Goal: Task Accomplishment & Management: Complete application form

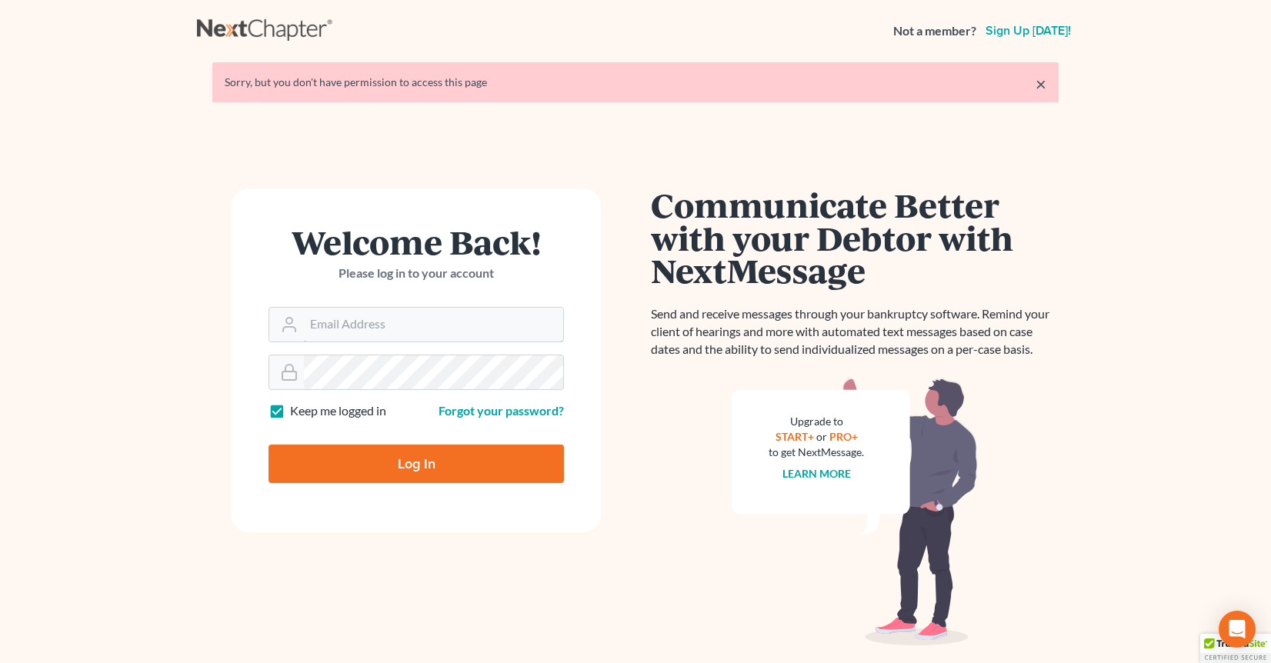
type input "[PERSON_NAME][EMAIL_ADDRESS][DOMAIN_NAME]"
click at [345, 482] on input "Log In" at bounding box center [416, 464] width 295 height 38
type input "Thinking..."
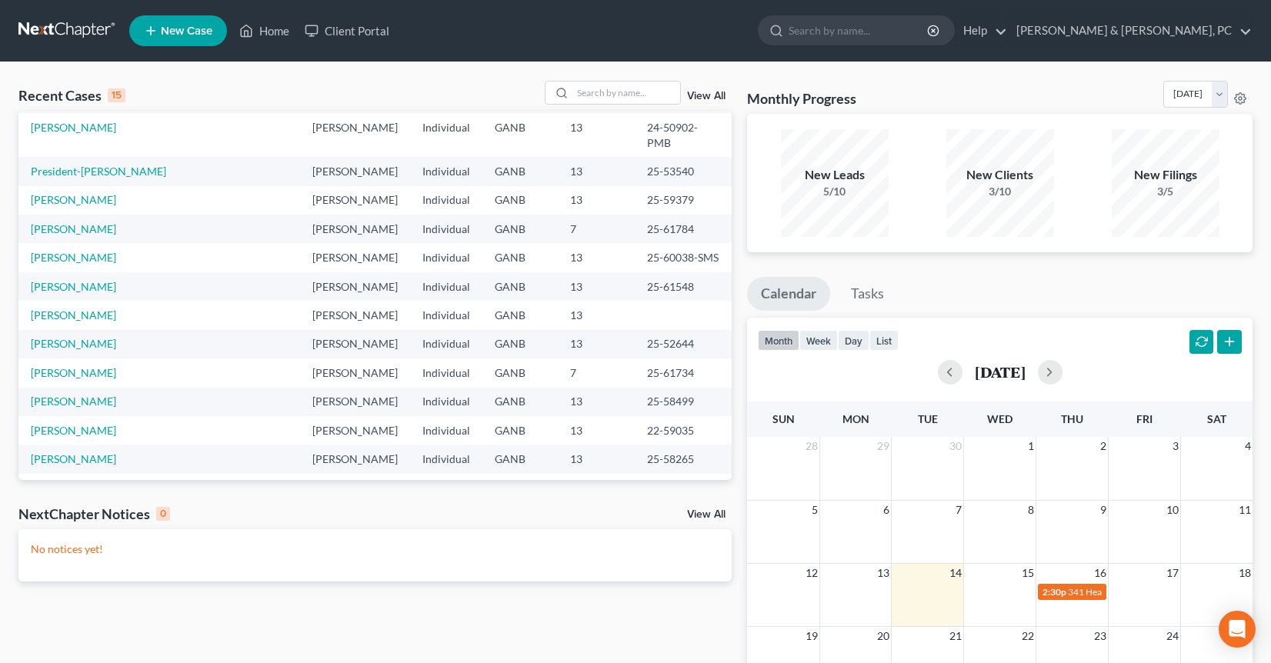
scroll to position [62, 0]
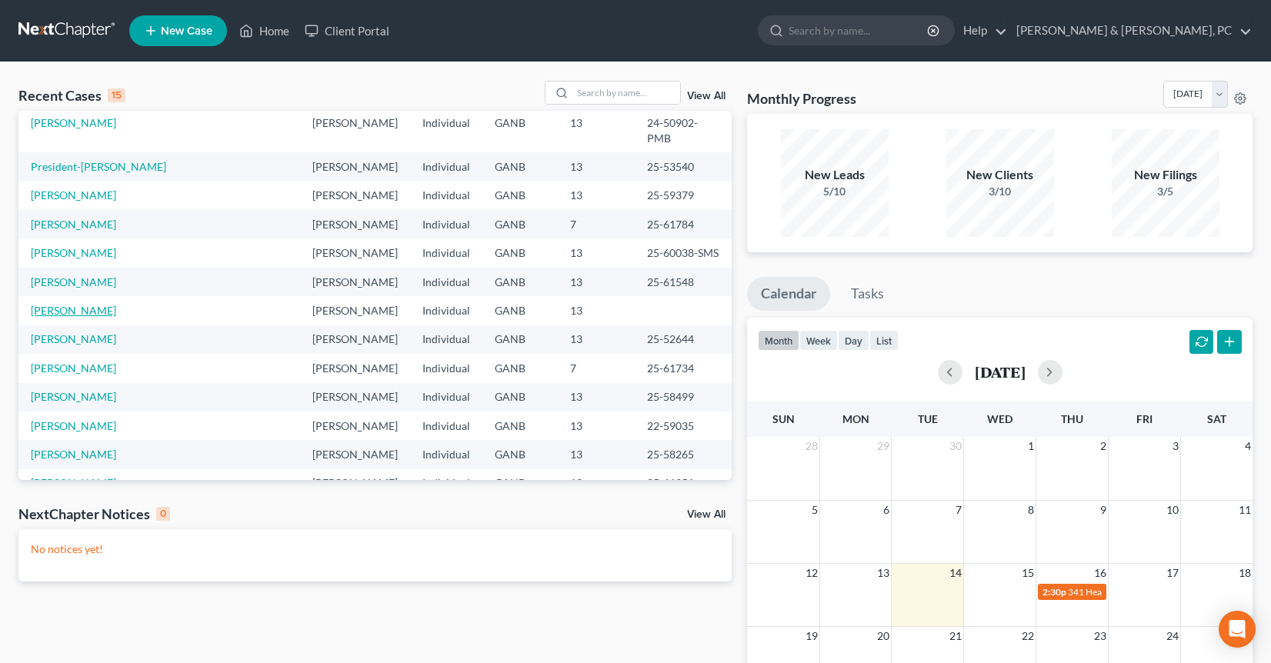
click at [95, 304] on link "[PERSON_NAME]" at bounding box center [73, 310] width 85 height 13
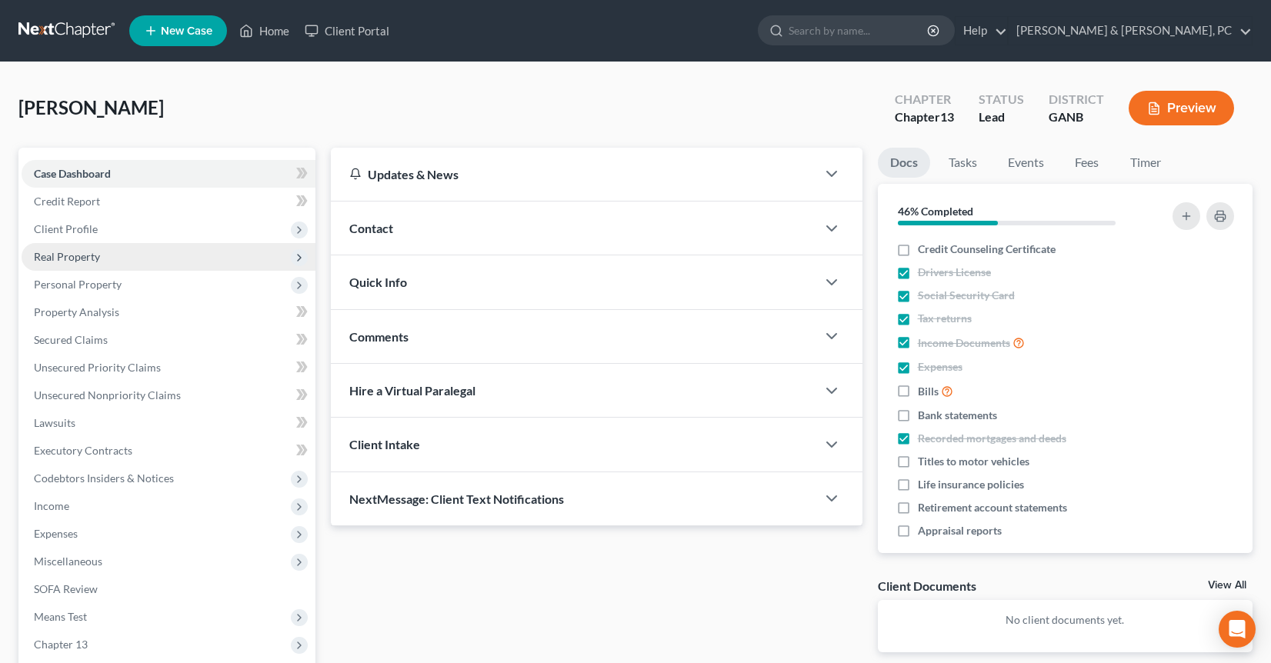
click at [90, 255] on span "Real Property" at bounding box center [67, 256] width 66 height 13
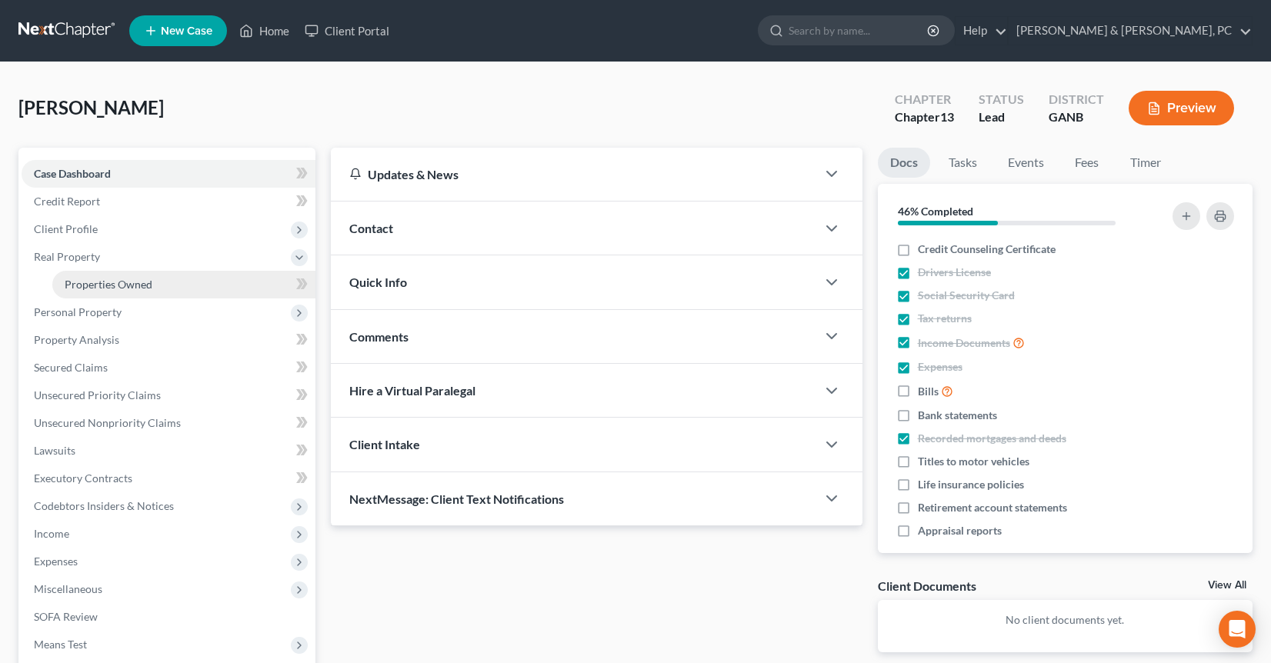
click at [92, 278] on span "Properties Owned" at bounding box center [109, 284] width 88 height 13
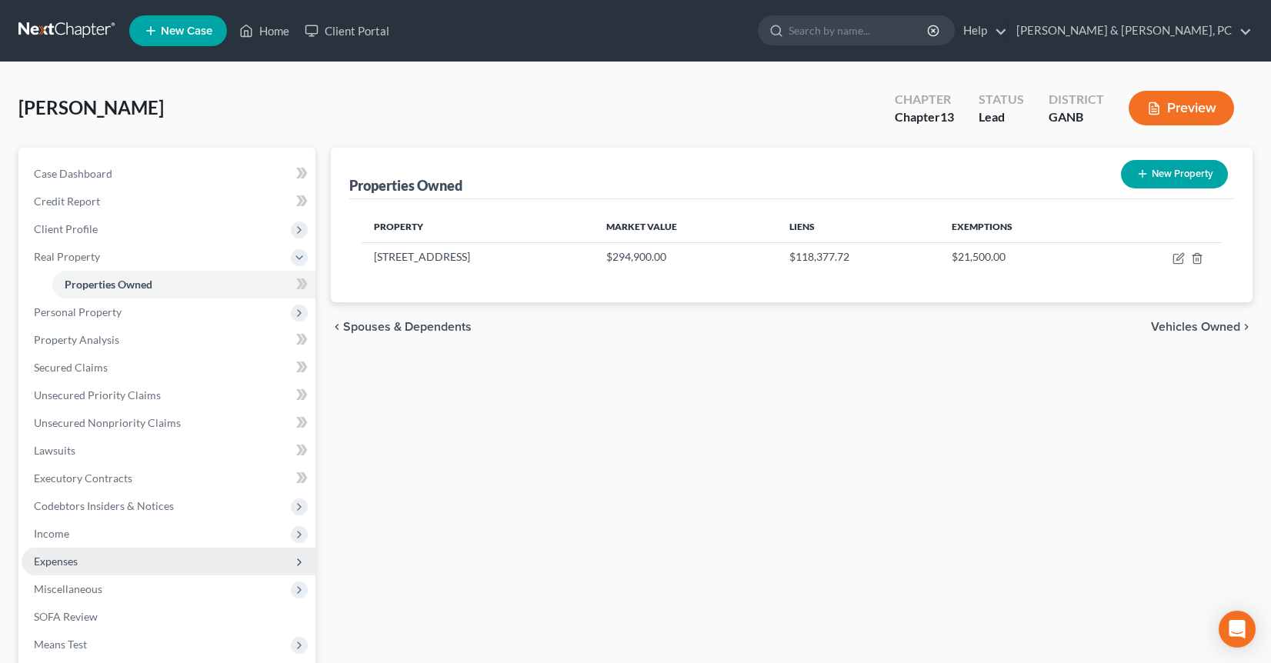
click at [112, 556] on span "Expenses" at bounding box center [169, 562] width 294 height 28
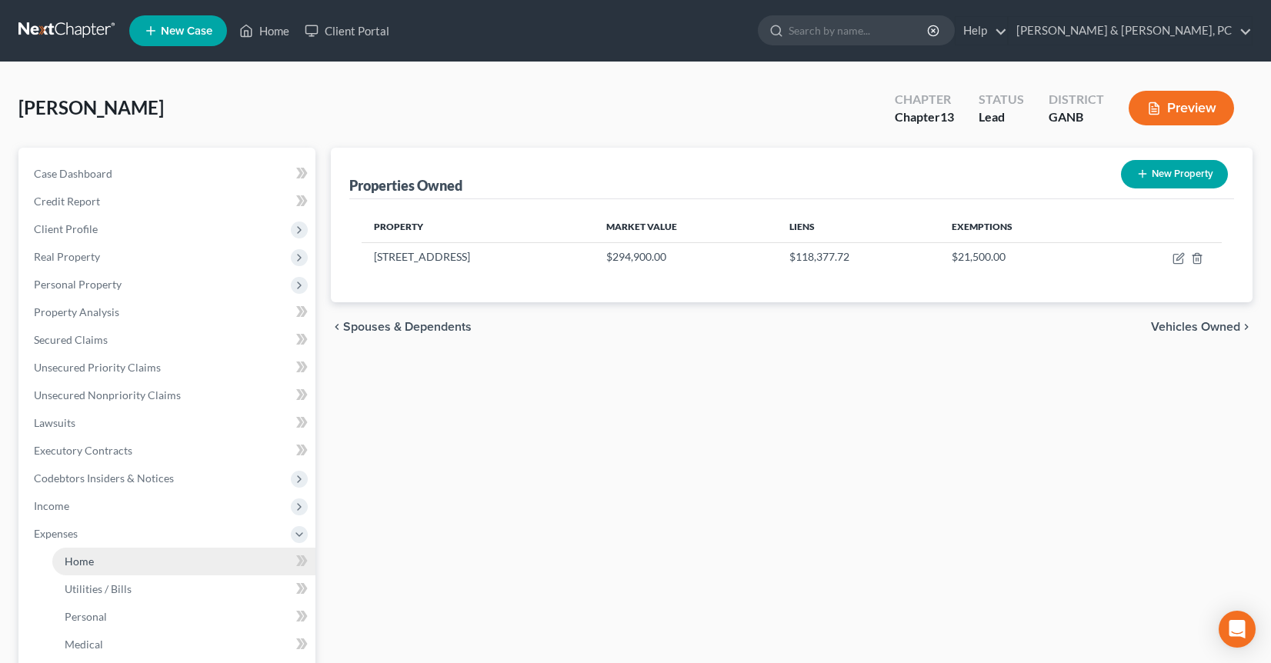
click at [114, 554] on link "Home" at bounding box center [183, 562] width 263 height 28
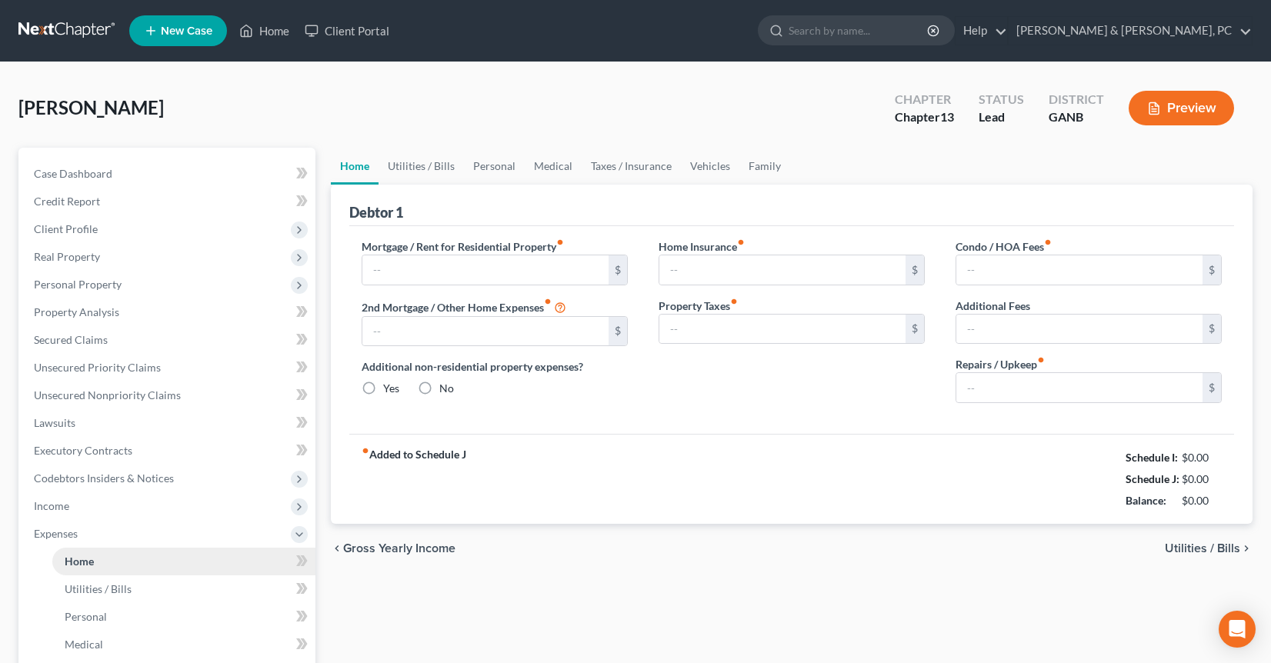
type input "632.00"
type input "0.00"
radio input "true"
type input "0.00"
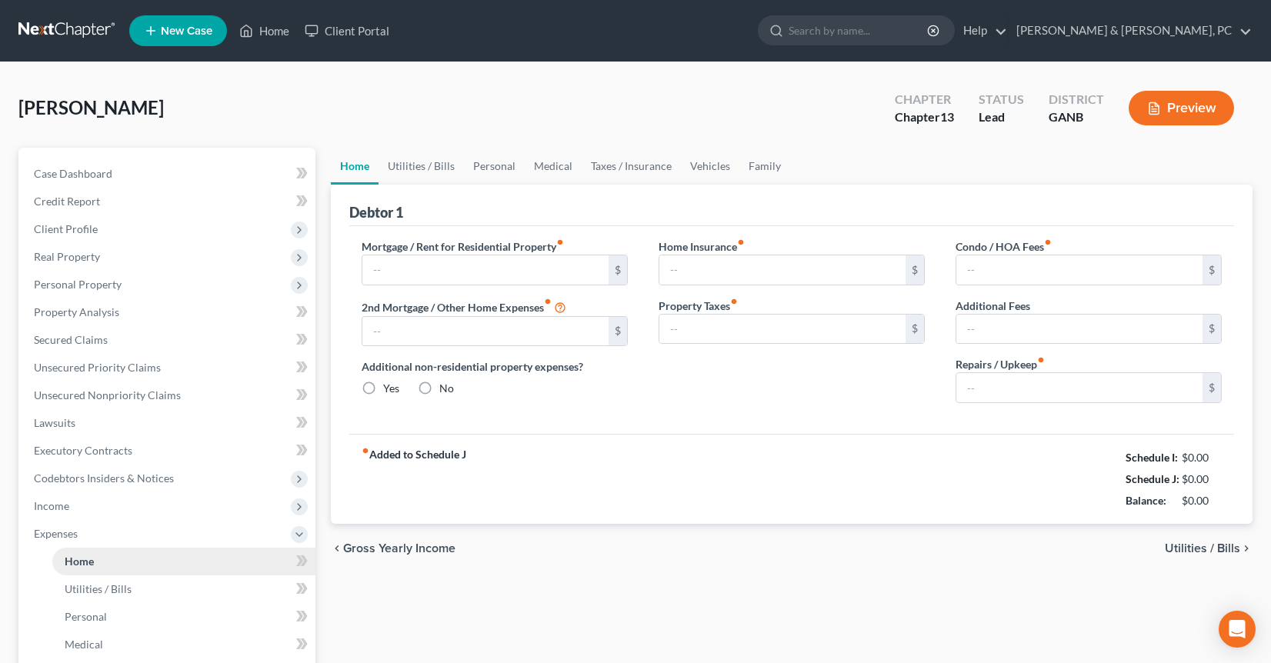
type input "450.00"
type input "0.00"
type input "10.00"
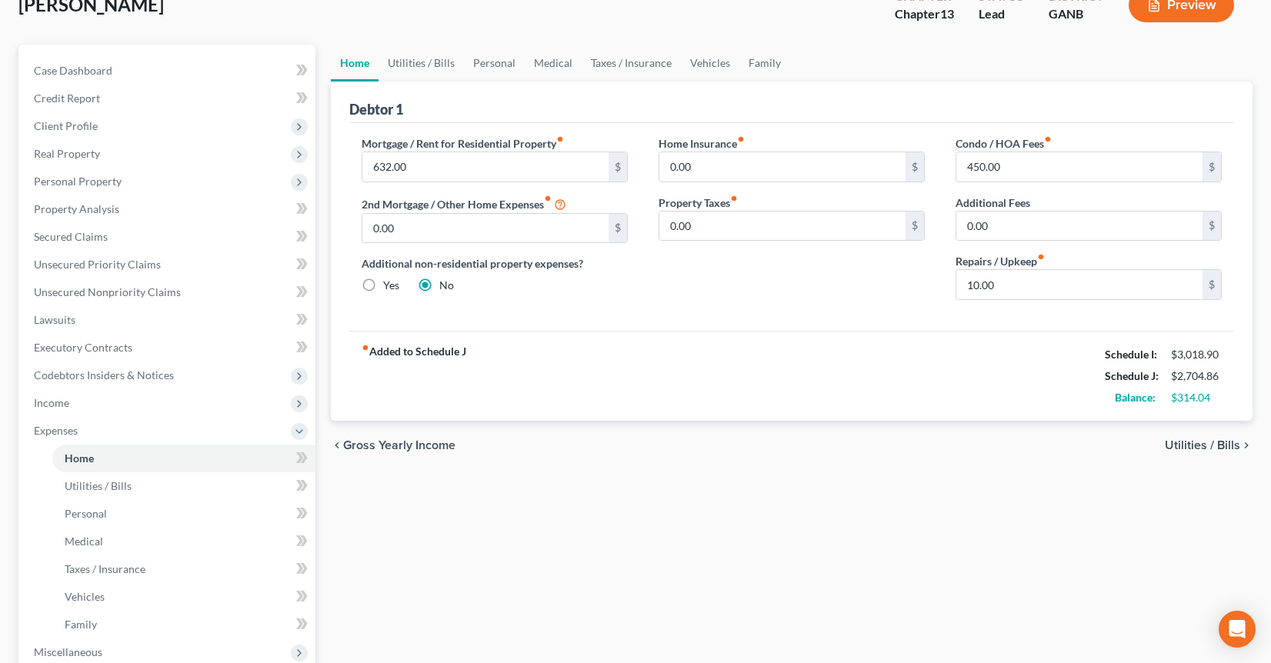
scroll to position [108, 0]
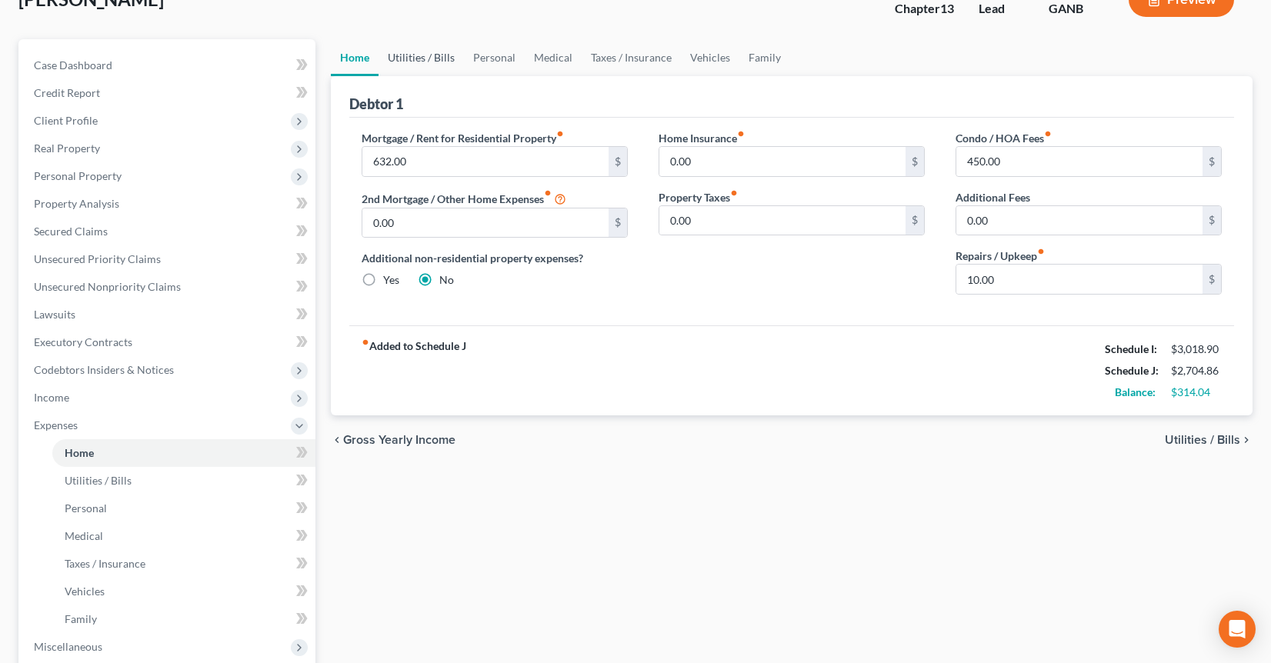
click at [415, 59] on link "Utilities / Bills" at bounding box center [421, 57] width 85 height 37
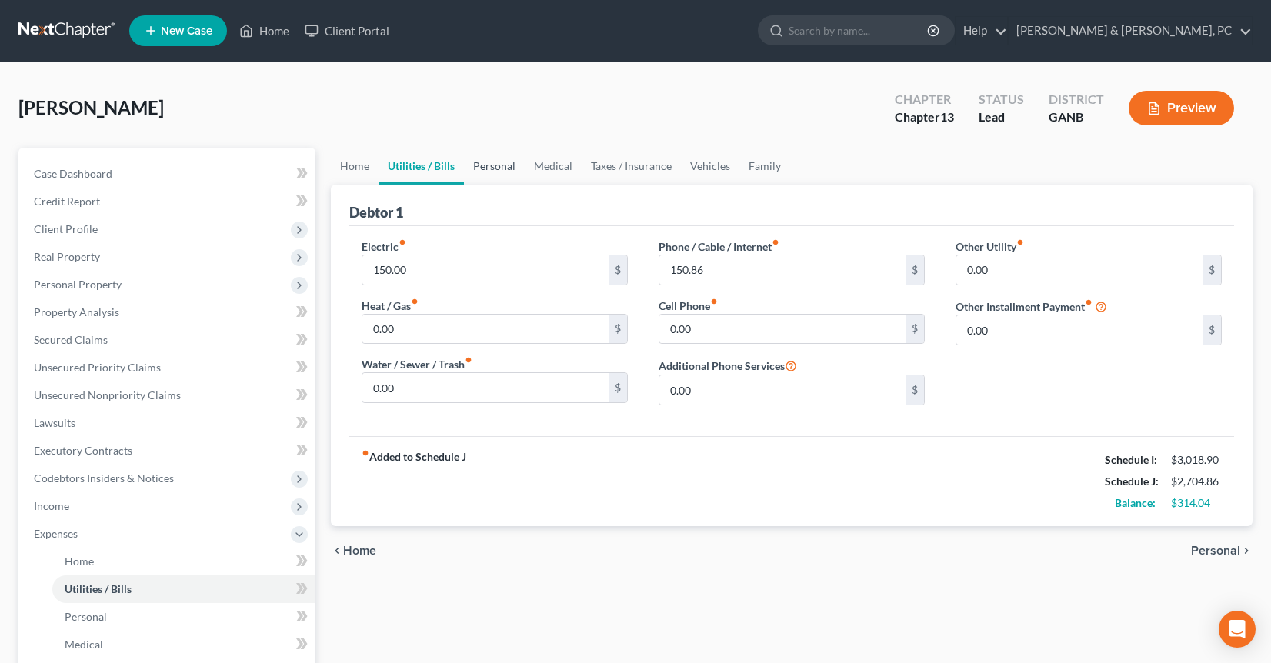
click at [498, 175] on link "Personal" at bounding box center [494, 166] width 61 height 37
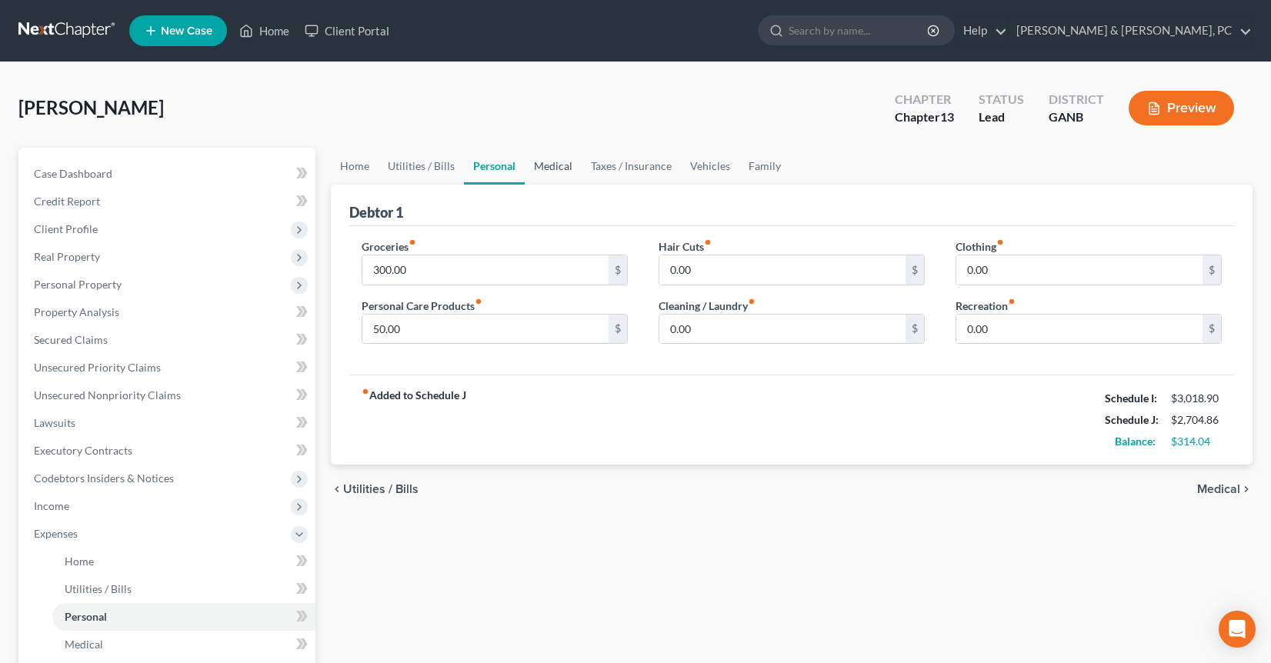
click at [552, 175] on link "Medical" at bounding box center [553, 166] width 57 height 37
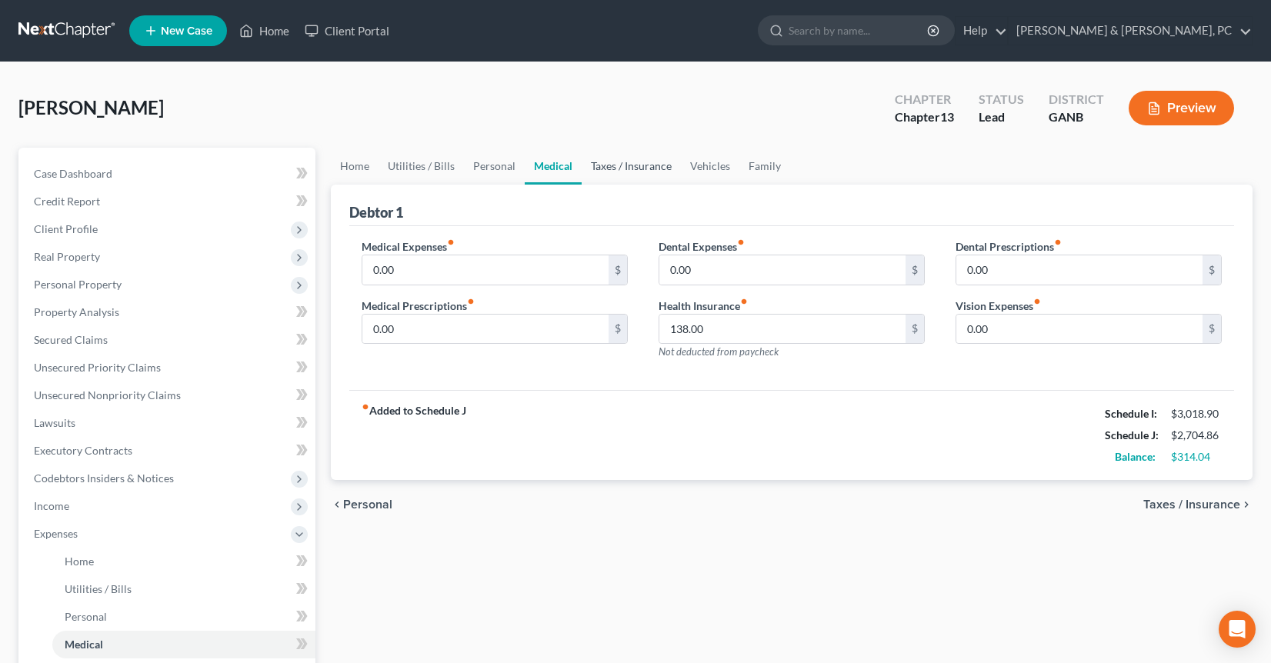
click at [633, 175] on link "Taxes / Insurance" at bounding box center [631, 166] width 99 height 37
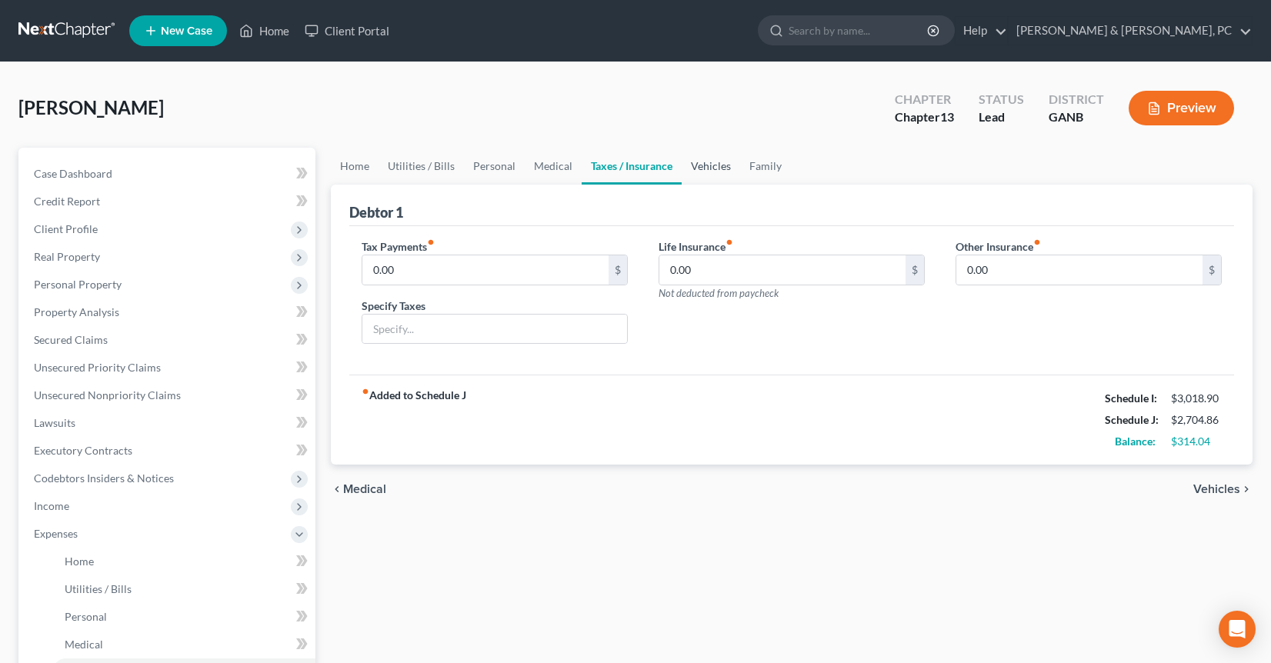
click at [725, 169] on link "Vehicles" at bounding box center [711, 166] width 58 height 37
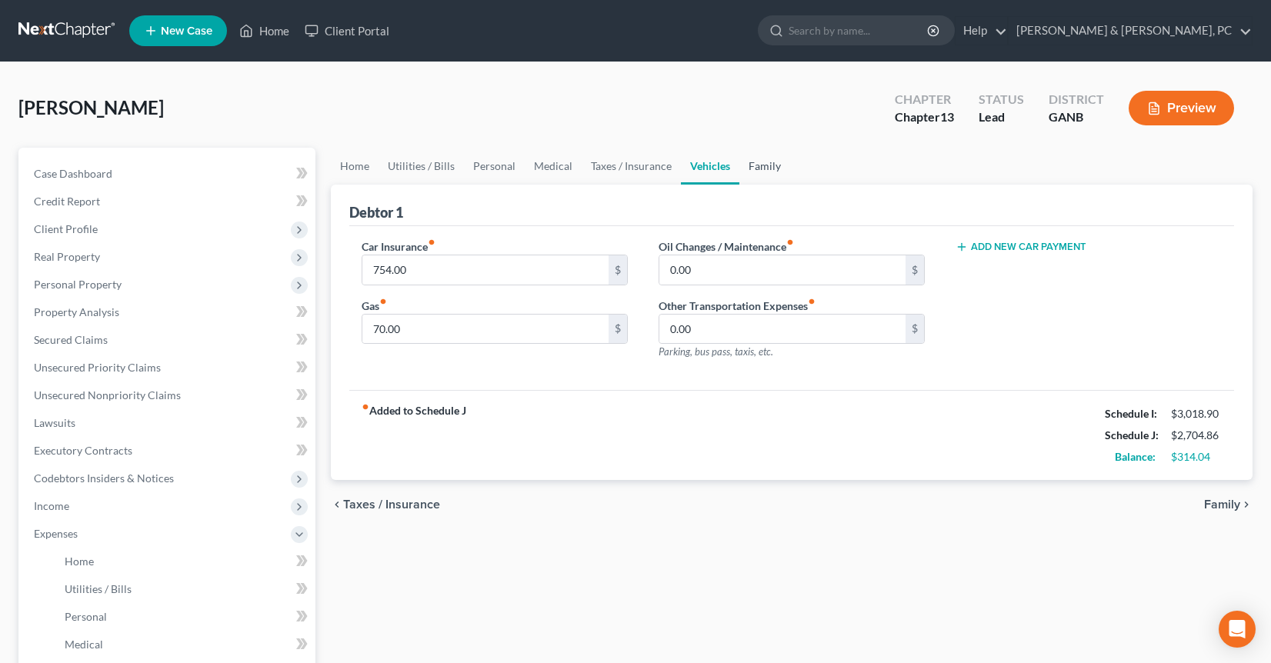
click at [762, 169] on link "Family" at bounding box center [764, 166] width 51 height 37
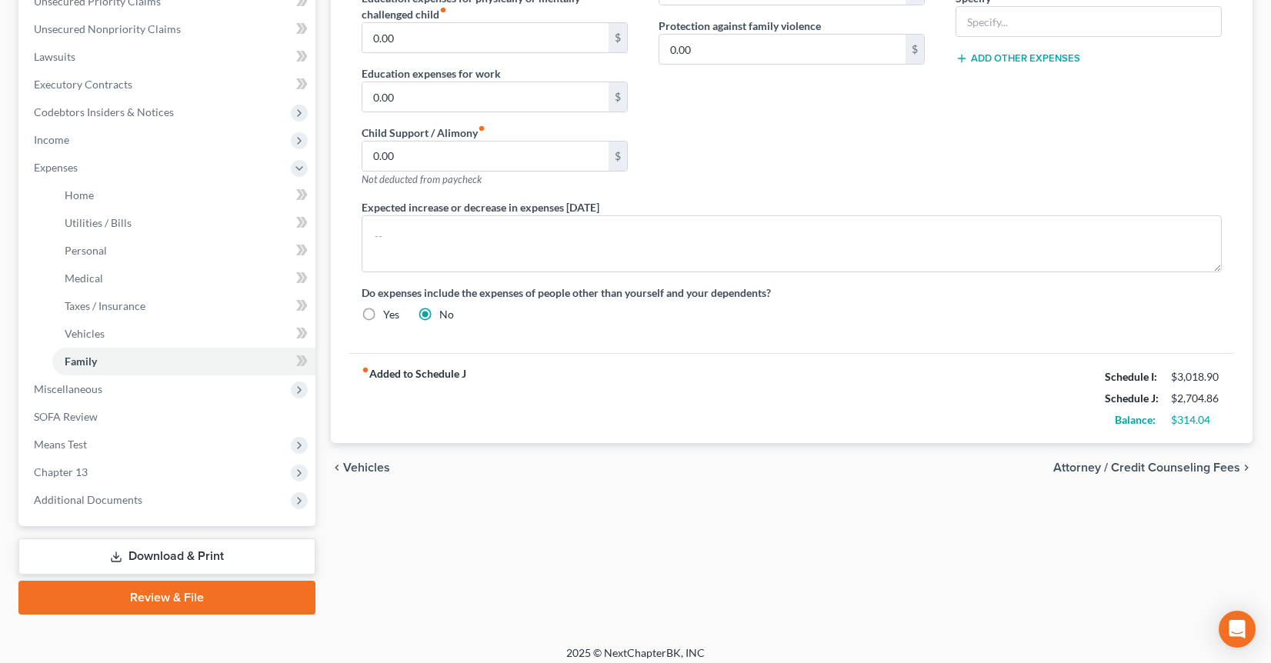
scroll to position [375, 0]
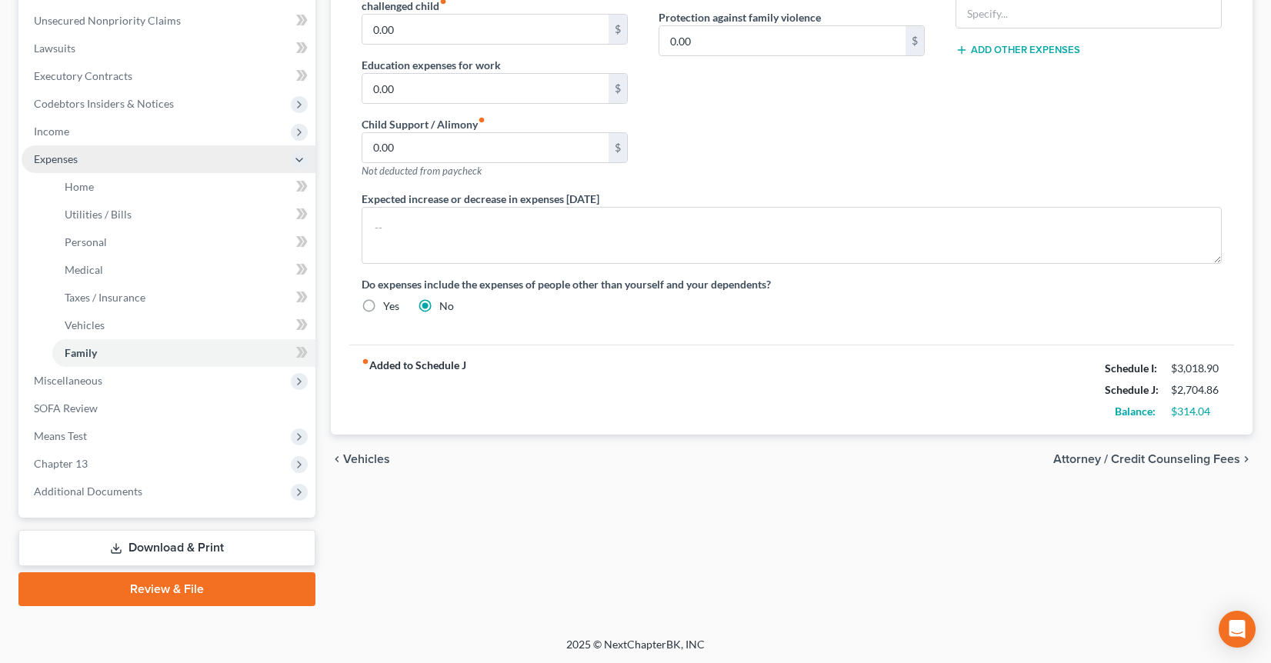
click at [45, 162] on span "Expenses" at bounding box center [56, 158] width 44 height 13
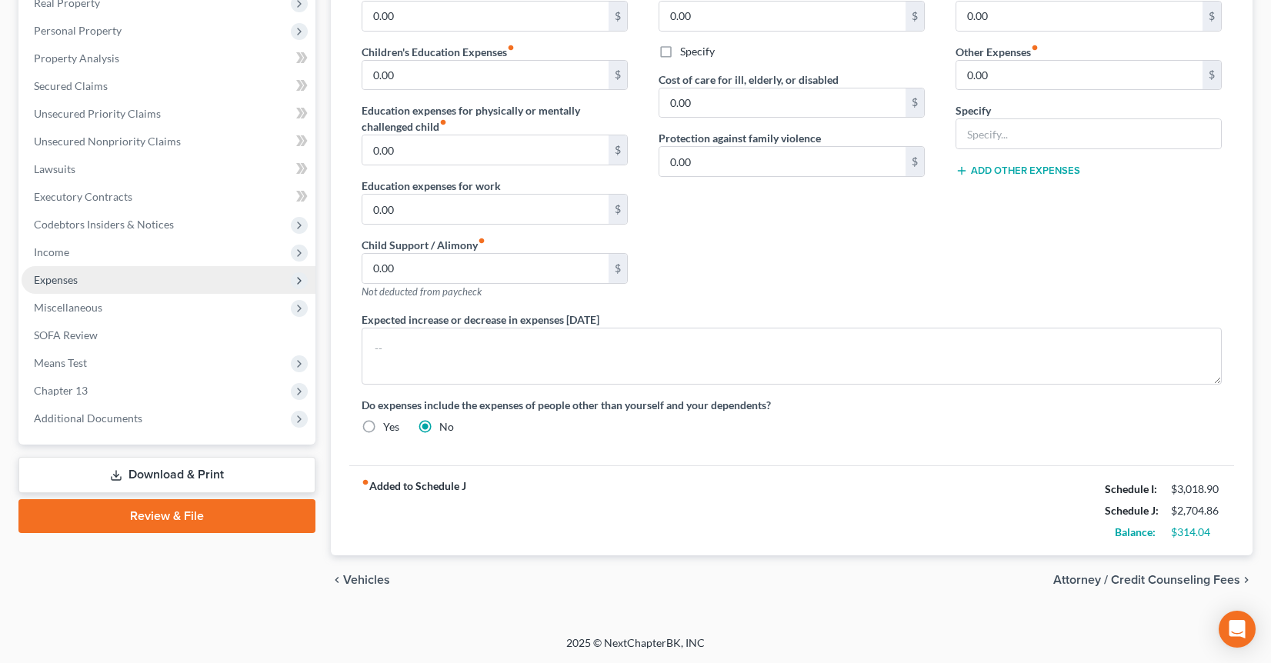
scroll to position [253, 0]
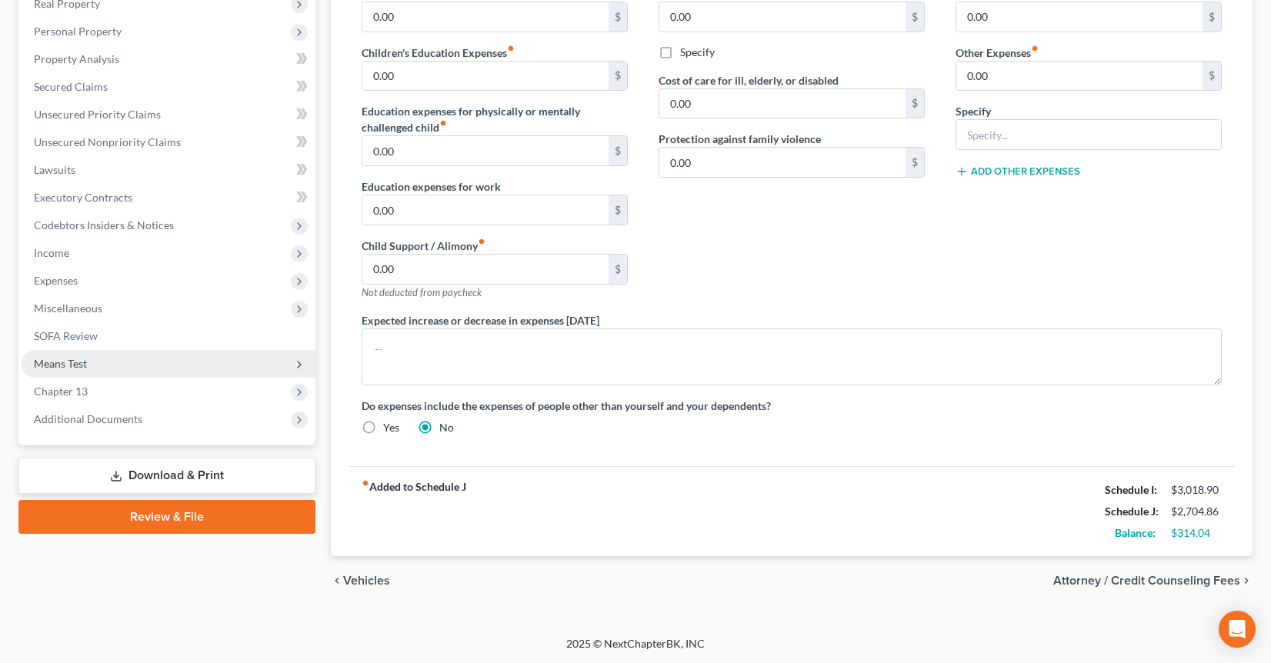
click at [121, 369] on span "Means Test" at bounding box center [169, 364] width 294 height 28
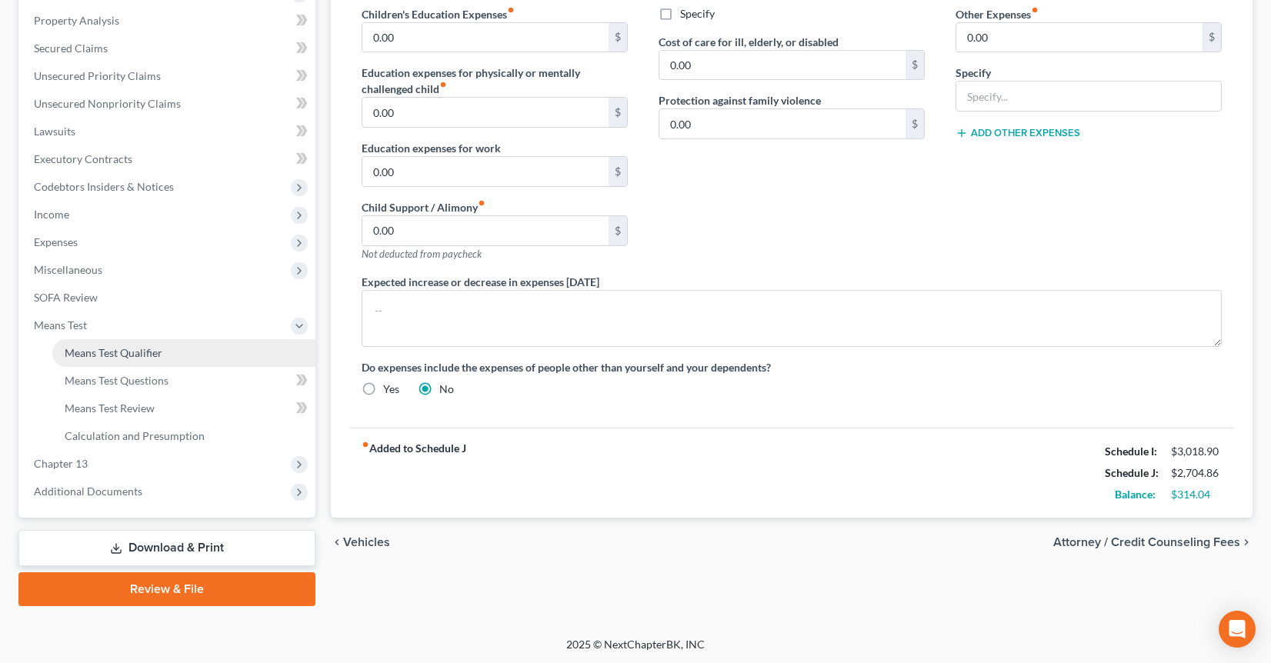
click at [121, 358] on span "Means Test Qualifier" at bounding box center [114, 352] width 98 height 13
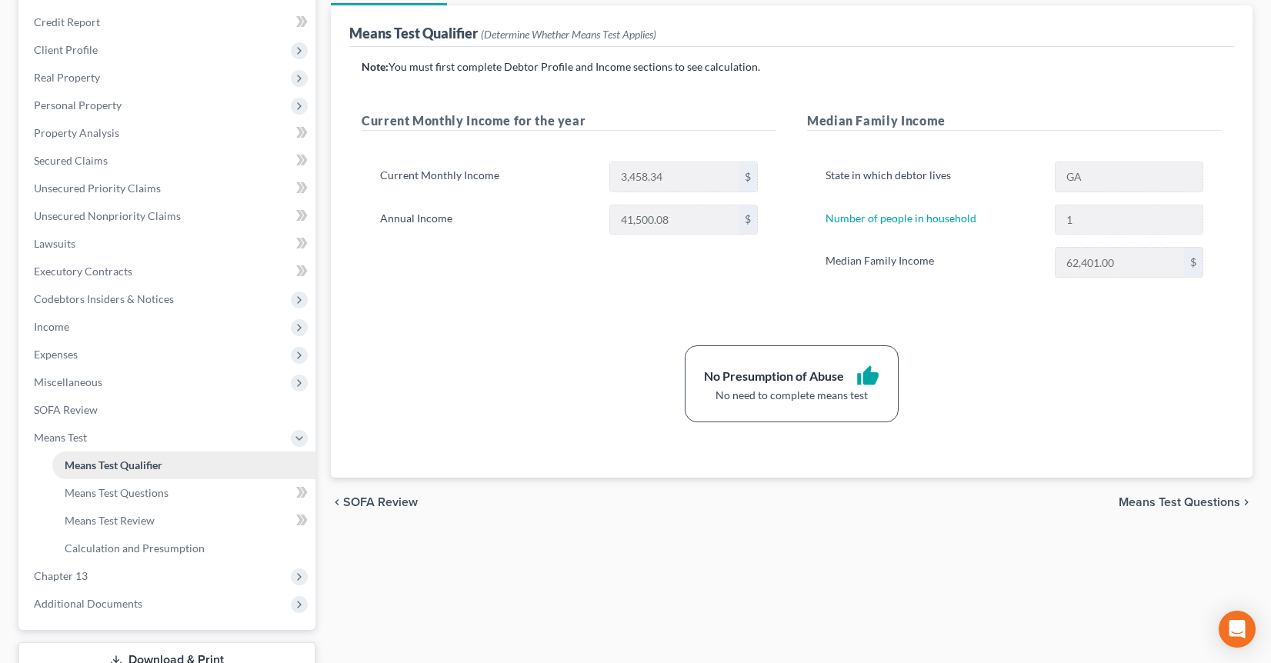
scroll to position [182, 0]
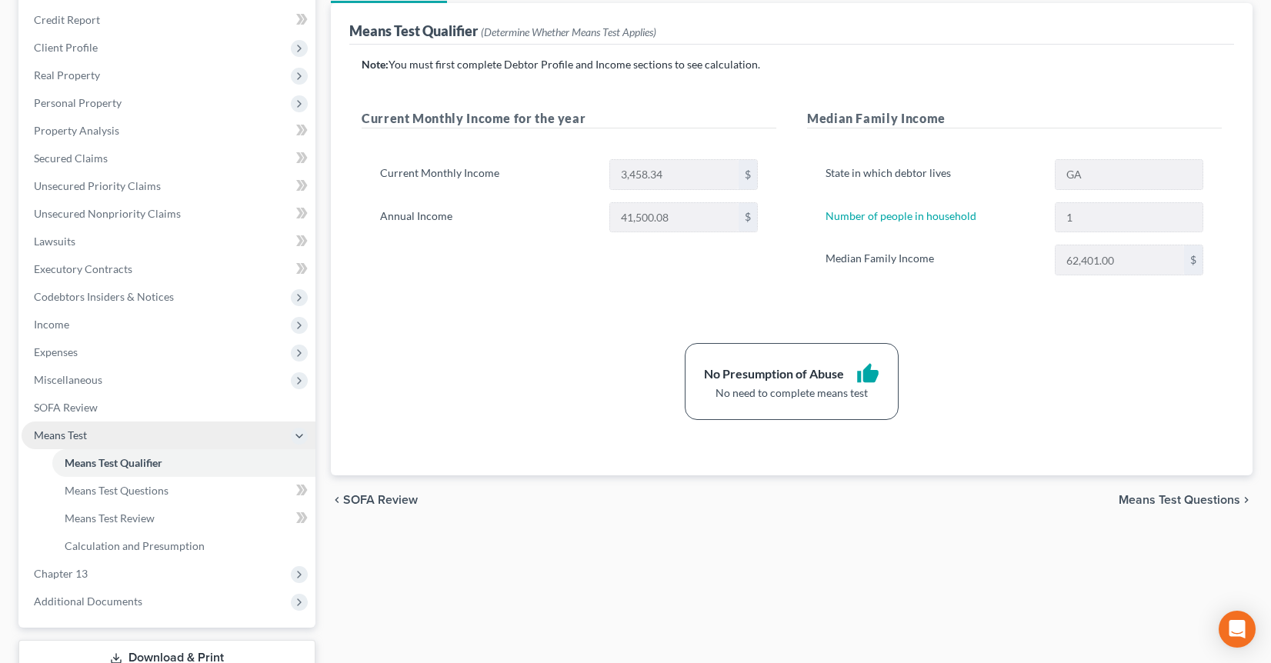
click at [109, 433] on span "Means Test" at bounding box center [169, 436] width 294 height 28
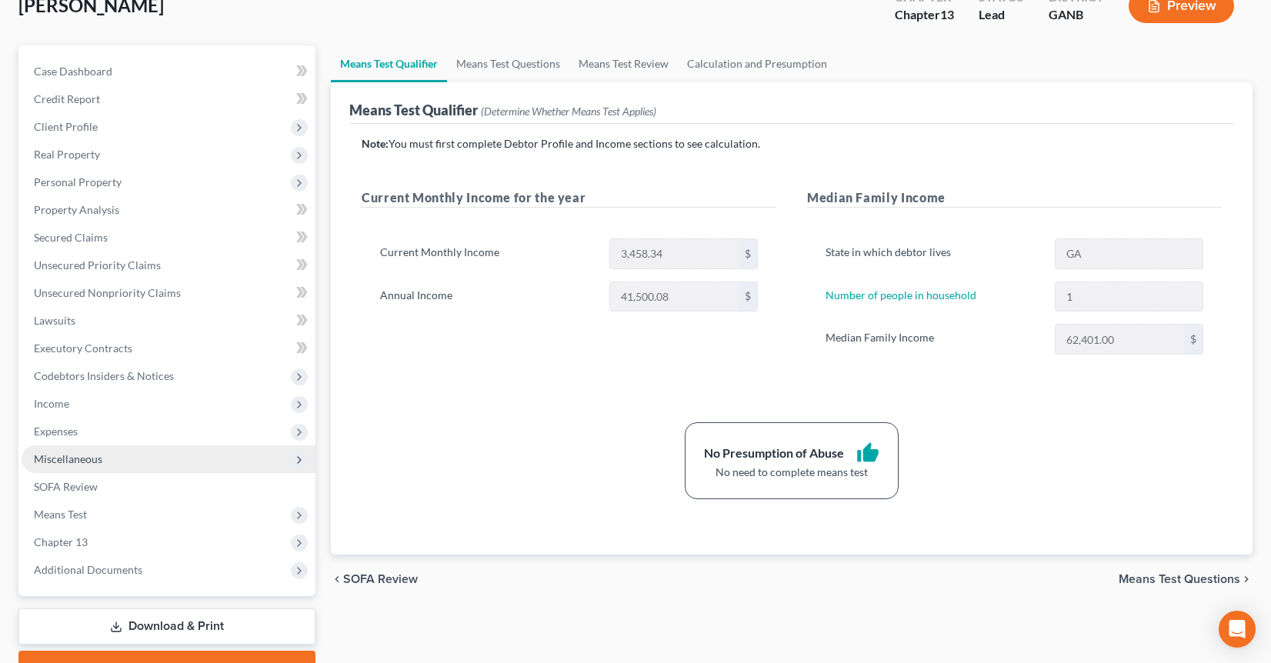
scroll to position [87, 0]
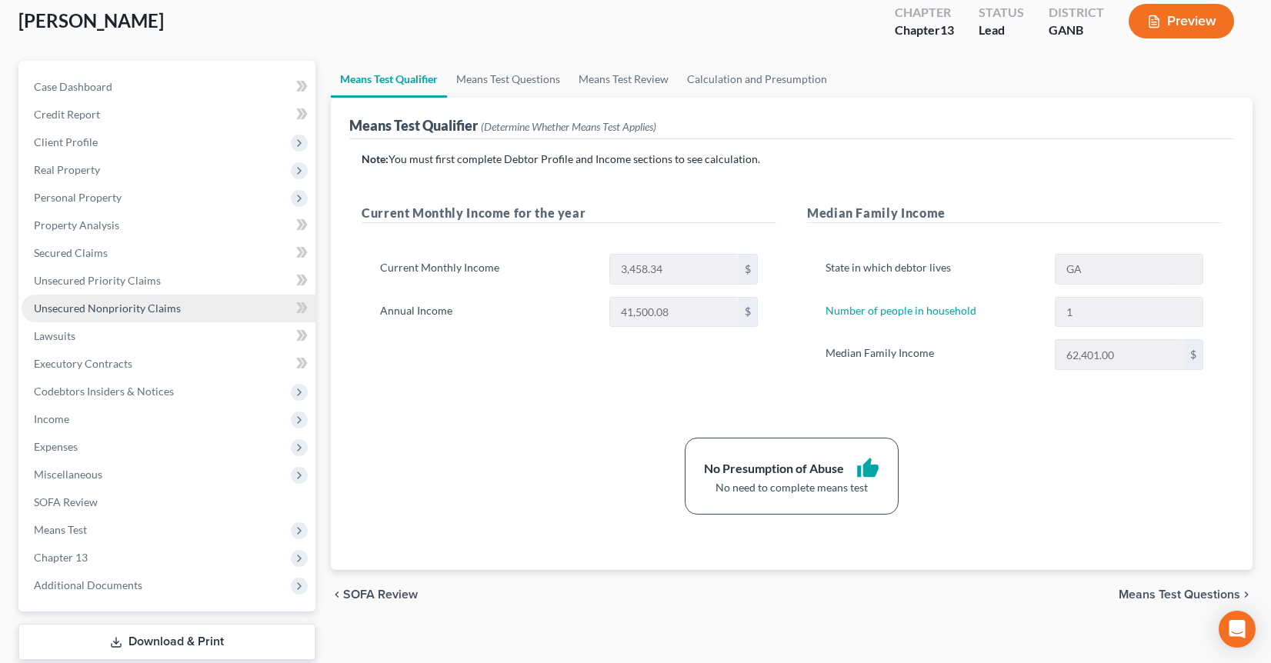
click at [157, 302] on span "Unsecured Nonpriority Claims" at bounding box center [107, 308] width 147 height 13
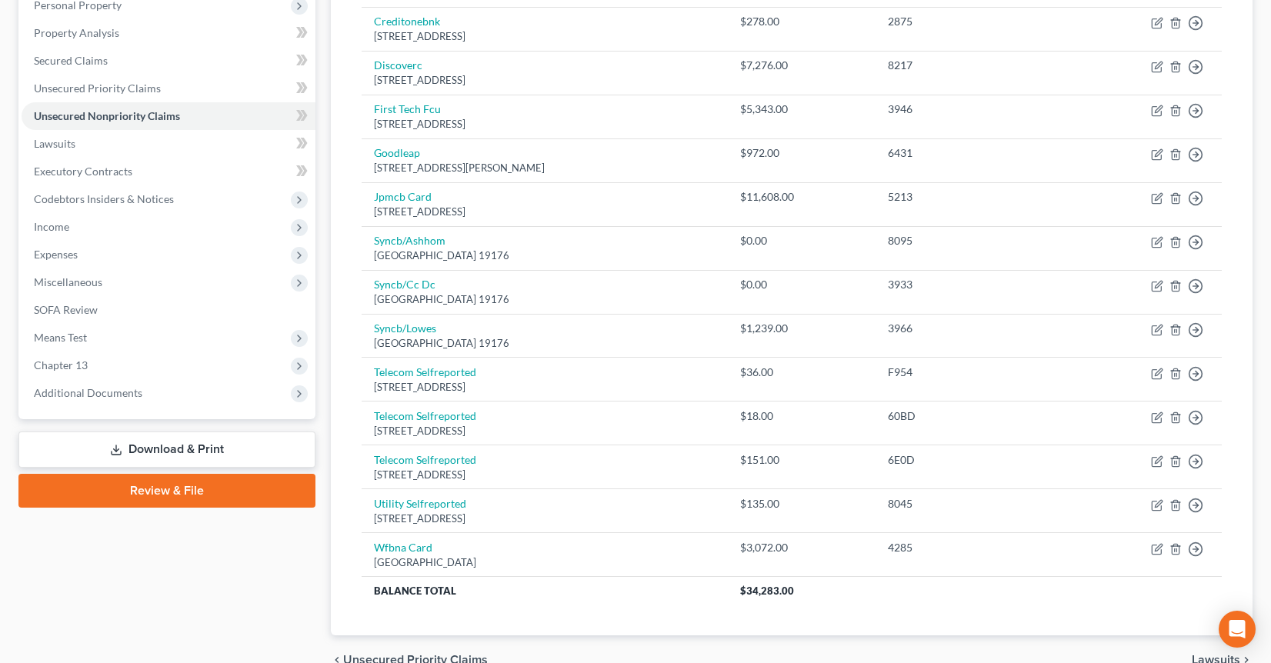
scroll to position [269, 0]
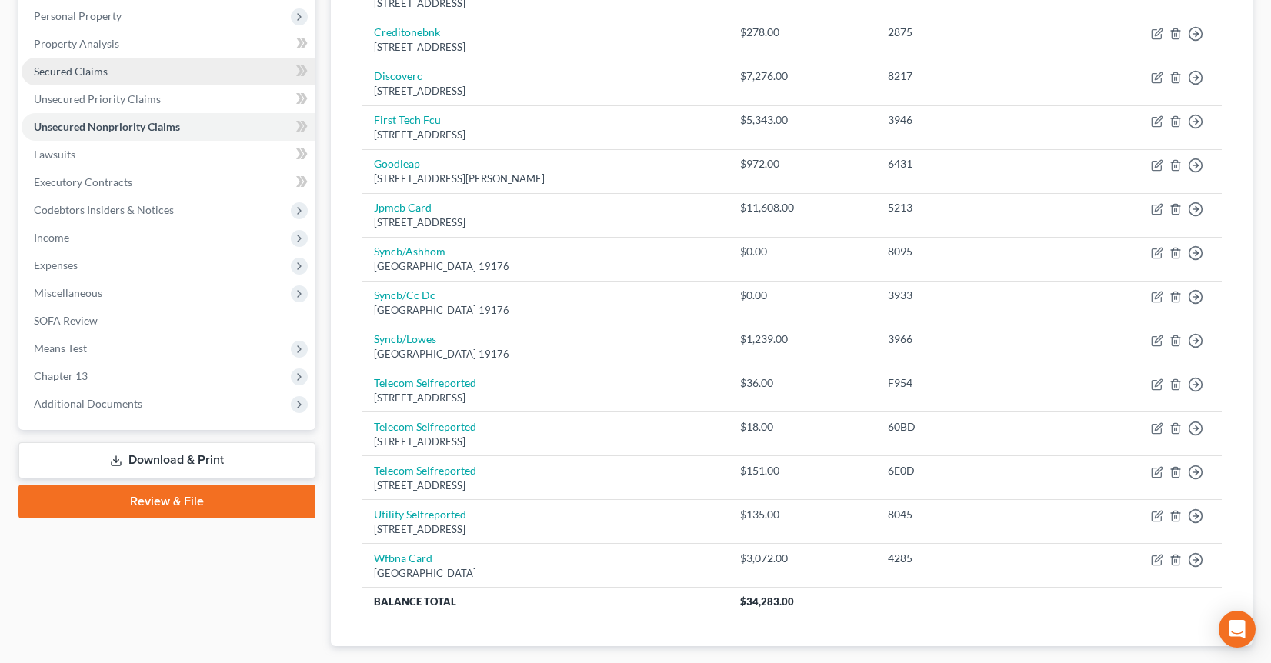
click at [121, 84] on ul "Case Dashboard Payments Invoices Payments Payments Credit Report Client Profile" at bounding box center [169, 155] width 294 height 526
click at [121, 84] on link "Secured Claims" at bounding box center [169, 72] width 294 height 28
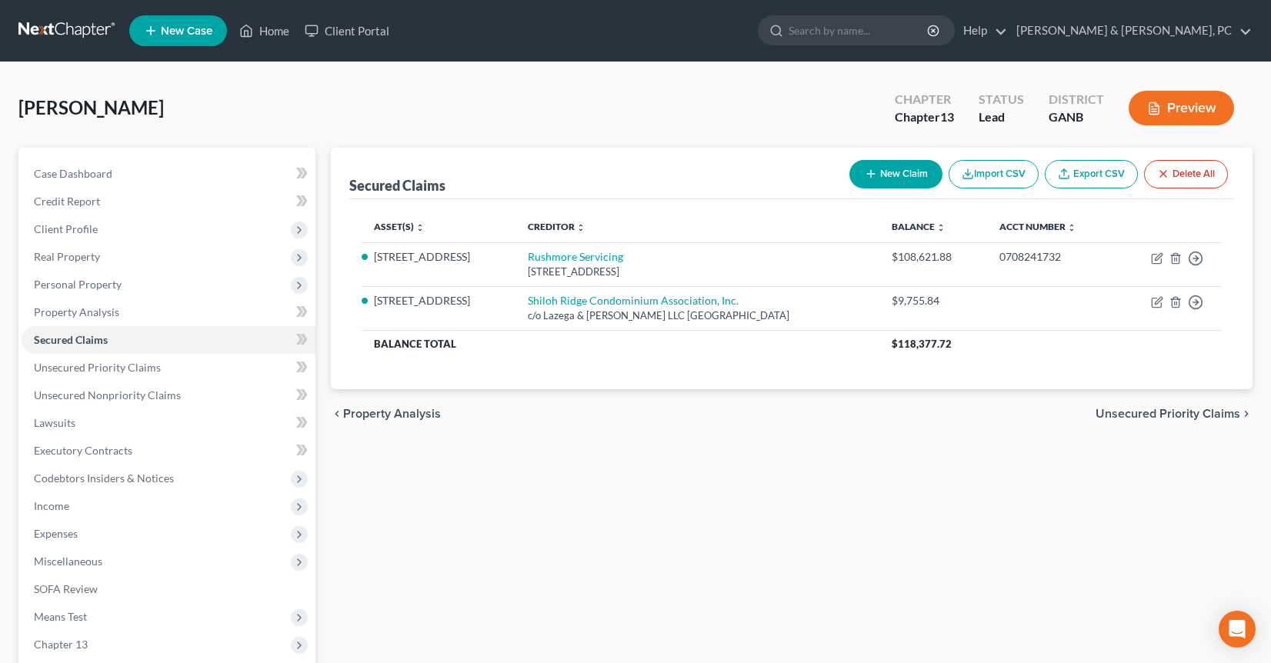
click at [88, 27] on link at bounding box center [67, 31] width 98 height 28
